Goal: Task Accomplishment & Management: Use online tool/utility

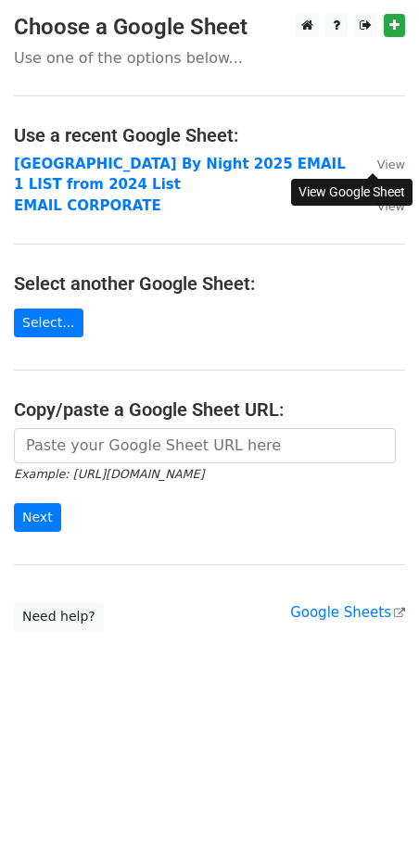
click at [385, 164] on small "View" at bounding box center [391, 164] width 28 height 14
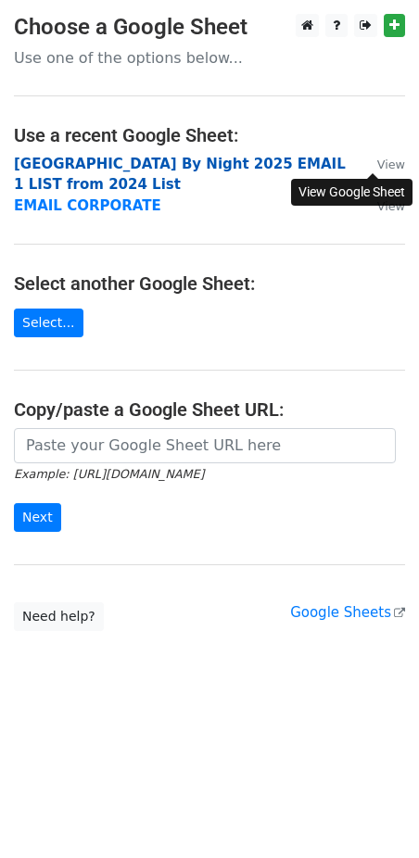
click at [295, 166] on strong "[GEOGRAPHIC_DATA] By Night 2025 EMAIL 1 LIST from 2024 List" at bounding box center [180, 175] width 332 height 38
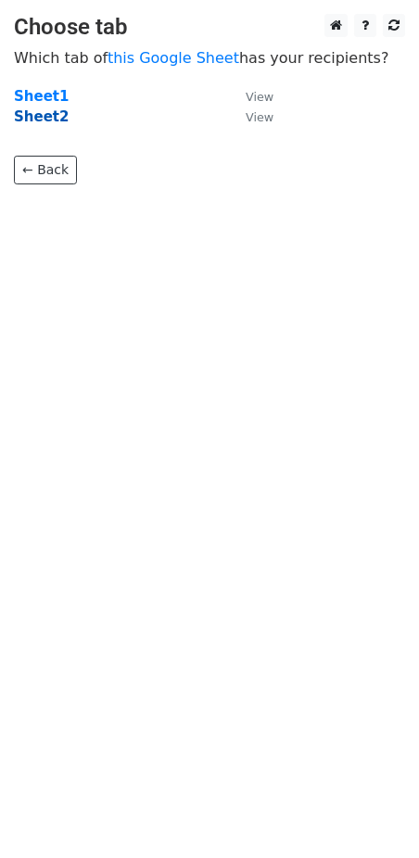
click at [53, 119] on strong "Sheet2" at bounding box center [41, 116] width 55 height 17
